Goal: Task Accomplishment & Management: Complete application form

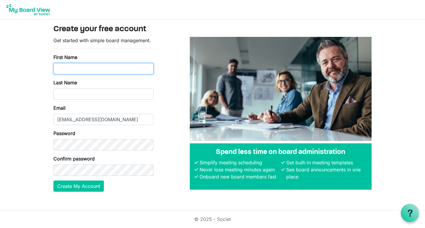
click at [63, 70] on input "First Name" at bounding box center [103, 68] width 100 height 11
type input "Steve"
type input "Wright"
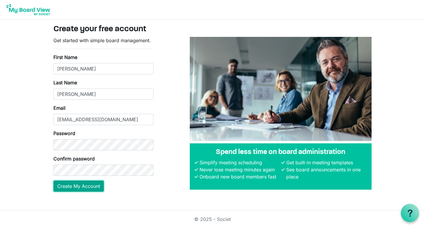
click at [81, 188] on button "Create My Account" at bounding box center [78, 185] width 50 height 11
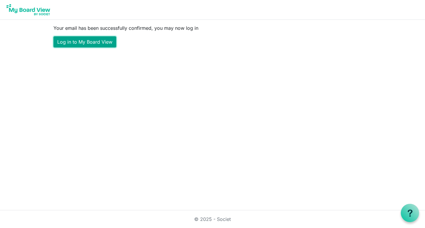
click at [77, 41] on link "Log in to My Board View" at bounding box center [84, 41] width 63 height 11
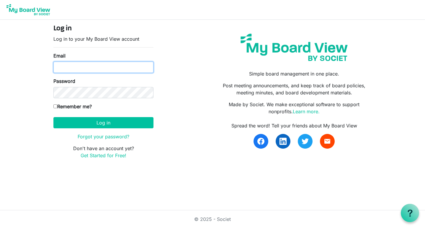
click at [65, 67] on input "Email" at bounding box center [103, 67] width 100 height 11
type input "accuwrightfiberglass@gmail.com"
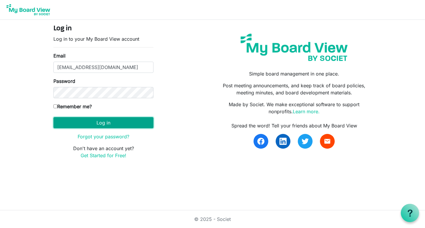
click at [108, 123] on button "Log in" at bounding box center [103, 122] width 100 height 11
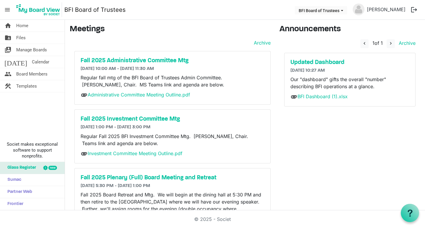
scroll to position [26, 0]
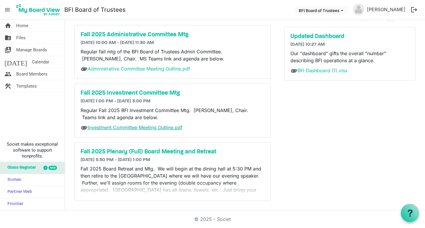
click at [127, 128] on link "Investment Committee Meeting Outline.pdf" at bounding box center [135, 127] width 95 height 6
